Goal: Task Accomplishment & Management: Complete application form

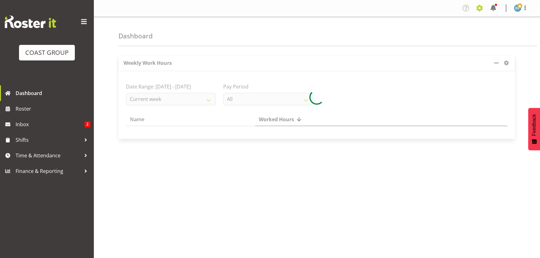
click at [479, 9] on span at bounding box center [479, 8] width 10 height 10
click at [437, 35] on link "Jobs" at bounding box center [455, 33] width 60 height 11
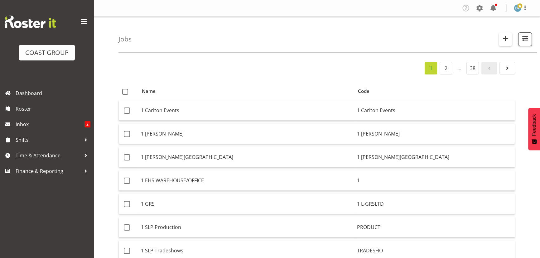
click at [503, 39] on span "button" at bounding box center [505, 38] width 8 height 8
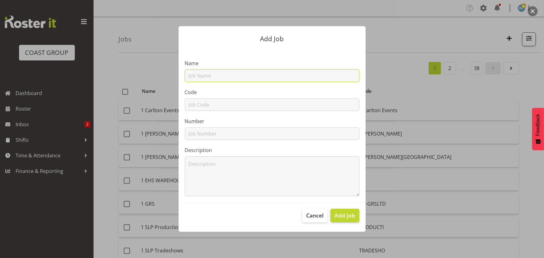
click at [209, 78] on input "text" at bounding box center [272, 76] width 175 height 12
type input "22510022 - Health Metrics @ NZACA"
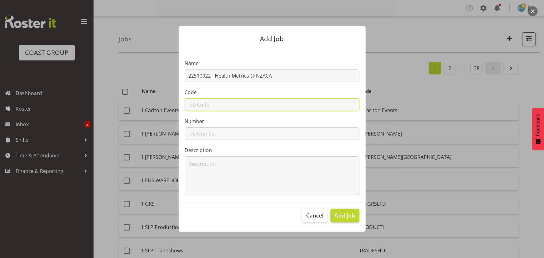
drag, startPoint x: 207, startPoint y: 108, endPoint x: 209, endPoint y: 104, distance: 3.8
click at [209, 105] on input "text" at bounding box center [272, 105] width 175 height 12
type input "22510022"
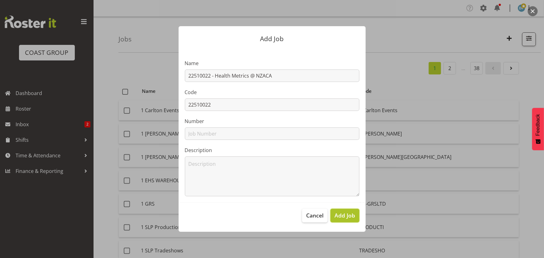
click at [336, 219] on span "Add Job" at bounding box center [345, 215] width 21 height 8
